Goal: Check status: Check status

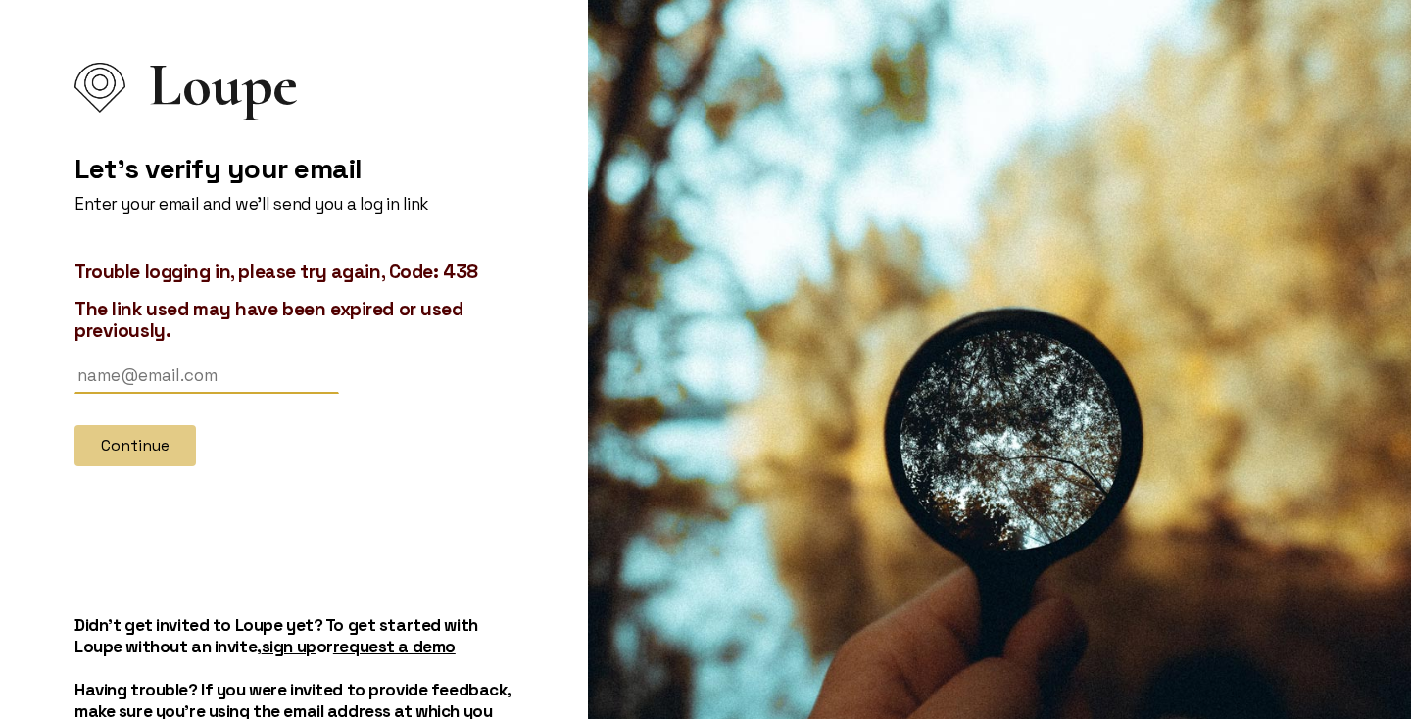
click at [127, 377] on input "text" at bounding box center [206, 376] width 265 height 36
type input "[EMAIL_ADDRESS][DOMAIN_NAME]"
click at [122, 454] on button "Continue" at bounding box center [135, 445] width 122 height 41
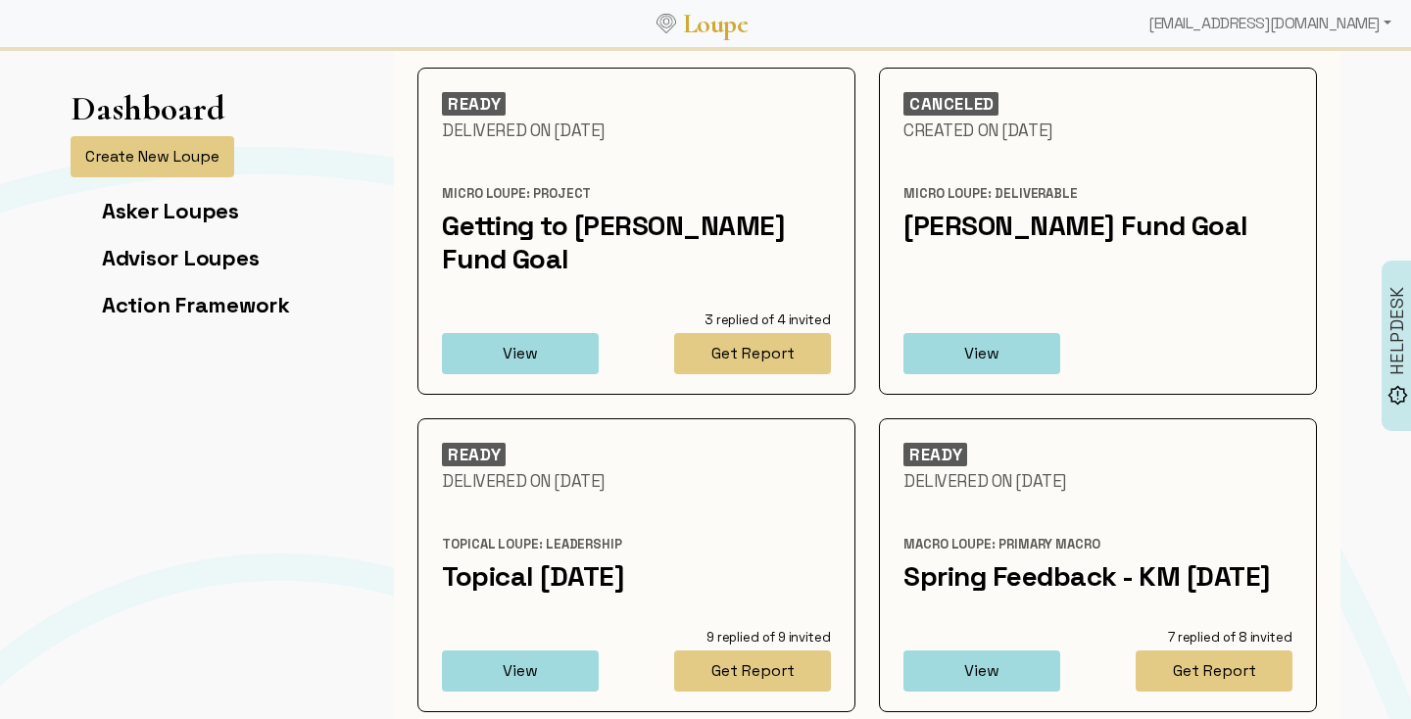
scroll to position [123, 0]
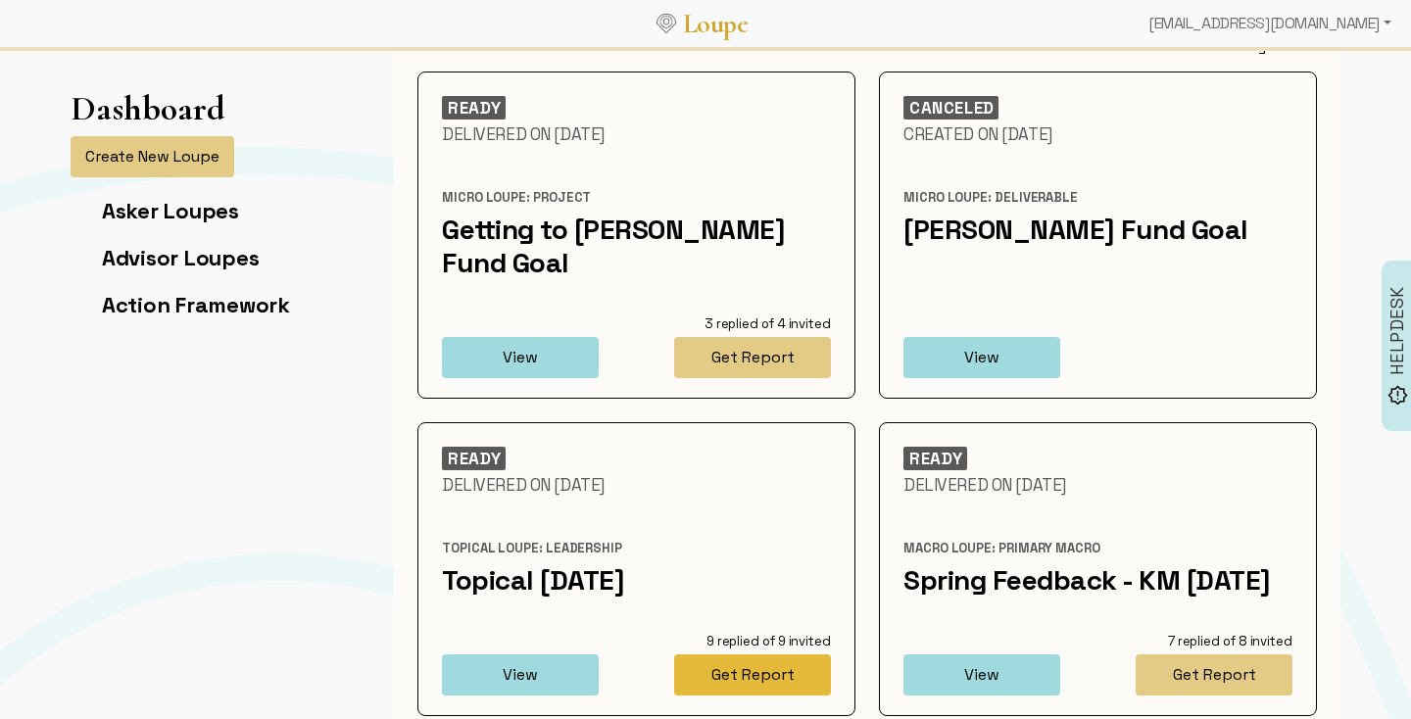
click at [742, 683] on button "Get Report" at bounding box center [752, 675] width 157 height 41
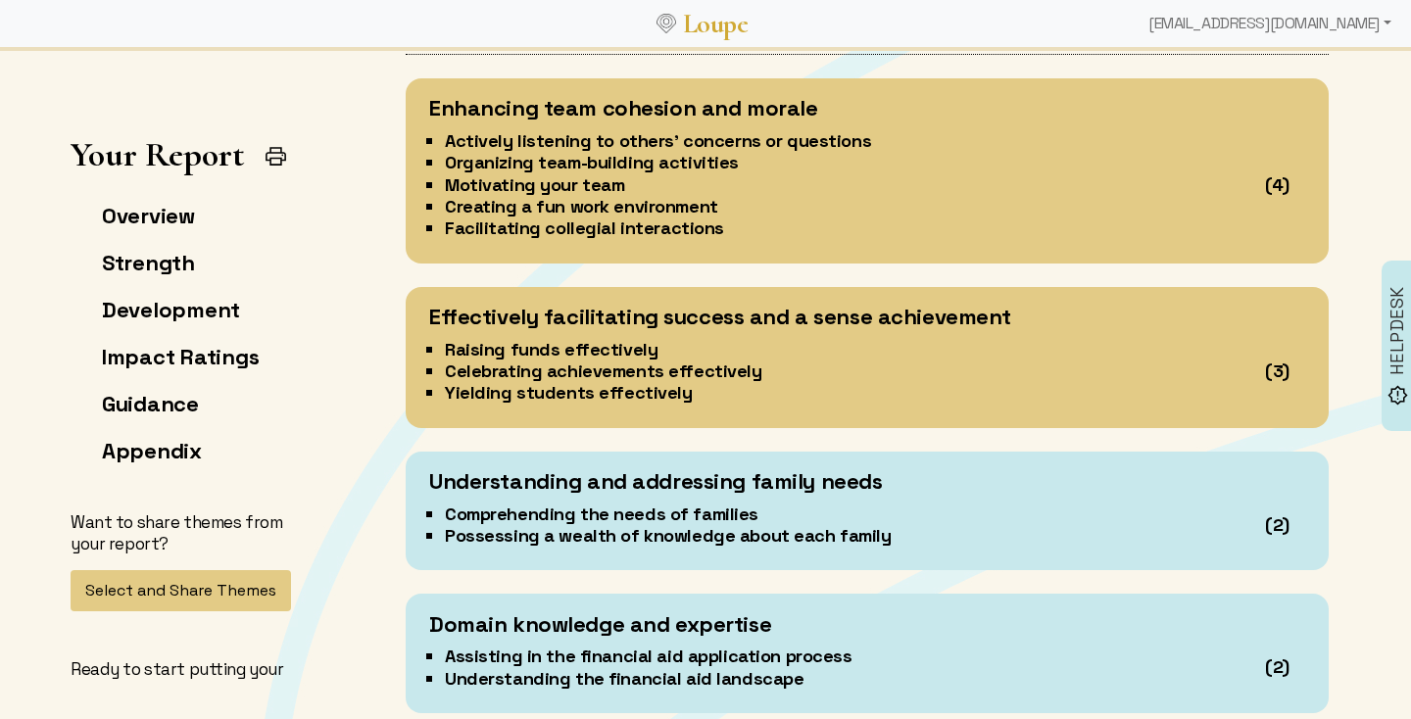
scroll to position [1942, 0]
